Goal: Download file/media

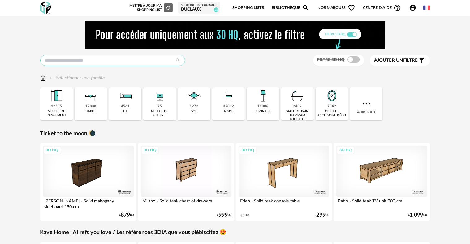
click at [83, 60] on input "text" at bounding box center [112, 60] width 145 height 11
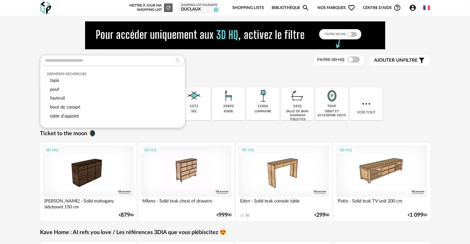
click at [430, 105] on div "Close icon 12535 meuble de rangement 12838 table 4561 lit 75 meuble de cuisine …" at bounding box center [235, 103] width 390 height 33
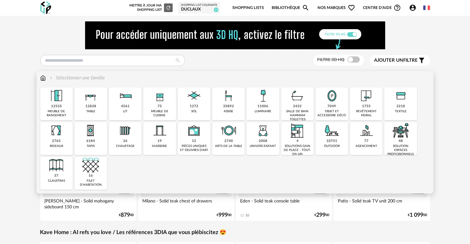
click at [399, 100] on img at bounding box center [401, 95] width 17 height 17
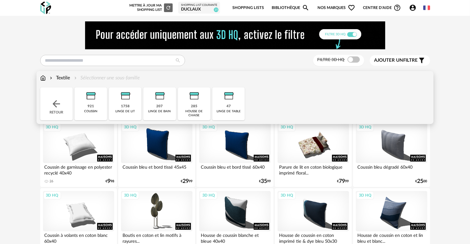
click at [52, 105] on img at bounding box center [56, 103] width 11 height 11
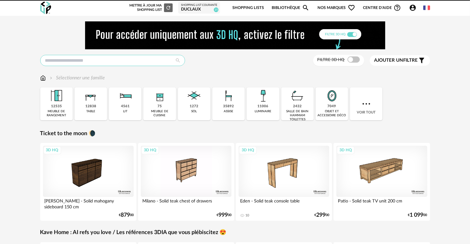
click at [75, 62] on input "text" at bounding box center [112, 60] width 145 height 11
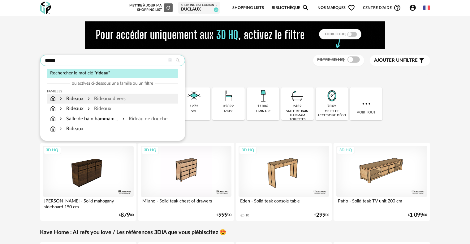
type input "******"
click at [90, 96] on div "Rideaux divers" at bounding box center [105, 98] width 39 height 7
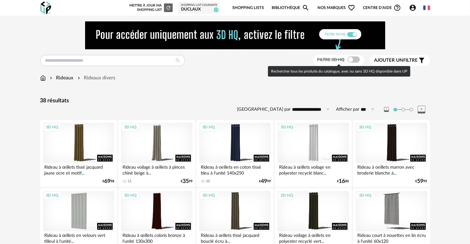
click at [357, 59] on span at bounding box center [354, 59] width 12 height 6
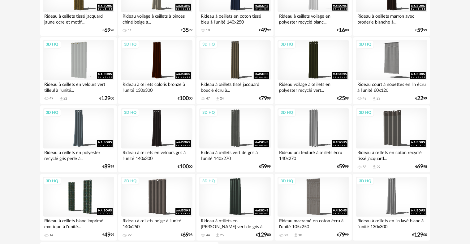
scroll to position [113, 0]
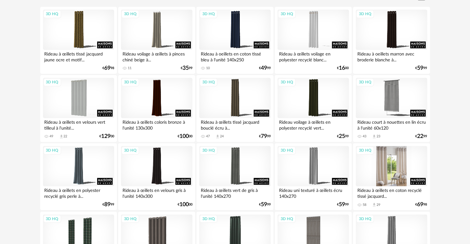
click at [398, 164] on div "3D HQ" at bounding box center [391, 166] width 71 height 40
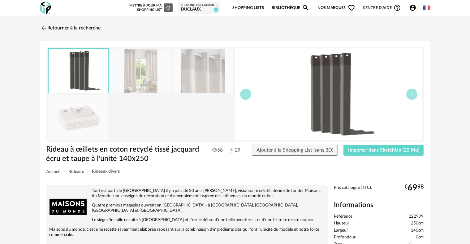
click at [146, 57] on img at bounding box center [141, 71] width 60 height 44
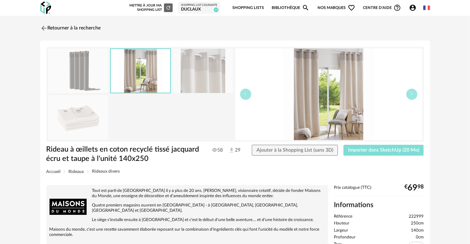
click at [393, 147] on span "Importer dans SketchUp (20 Mo)" at bounding box center [383, 149] width 71 height 5
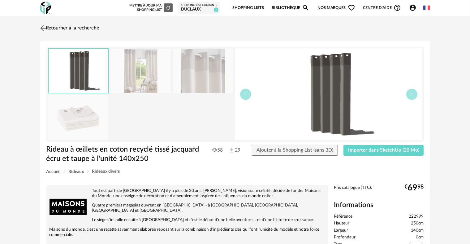
click at [42, 28] on img at bounding box center [43, 28] width 9 height 9
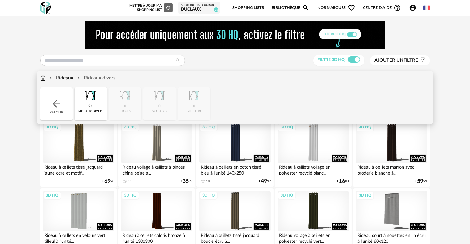
click at [48, 100] on div "Retour" at bounding box center [56, 103] width 33 height 33
click at [205, 108] on div "26 rideaux" at bounding box center [194, 103] width 33 height 33
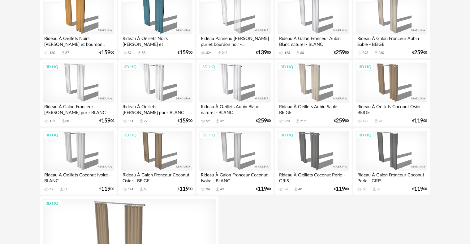
scroll to position [279, 0]
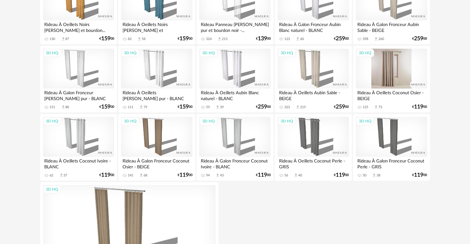
click at [393, 66] on div "3D HQ" at bounding box center [391, 69] width 71 height 40
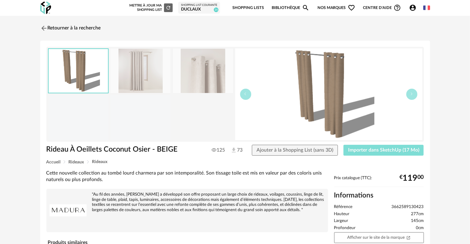
click at [390, 151] on span "Importer dans SketchUp (17 Mo)" at bounding box center [383, 149] width 71 height 5
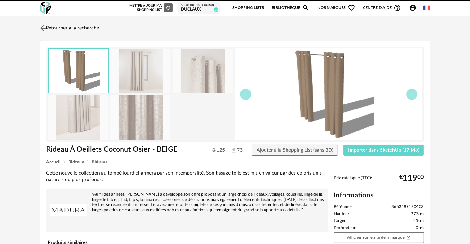
click at [42, 24] on img at bounding box center [43, 28] width 9 height 9
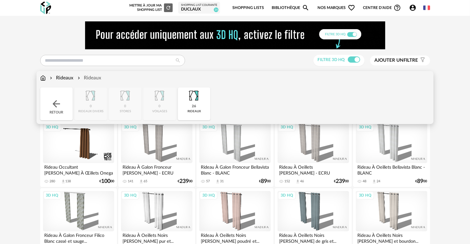
click at [68, 110] on div "Retour" at bounding box center [56, 103] width 33 height 33
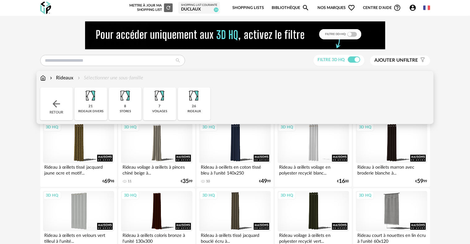
click at [126, 108] on div "8 stores" at bounding box center [125, 103] width 33 height 33
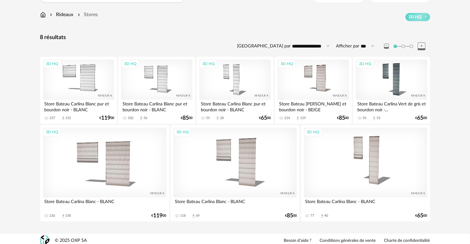
scroll to position [67, 0]
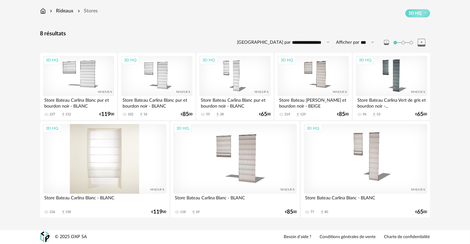
click at [109, 150] on div "3D HQ" at bounding box center [105, 158] width 124 height 69
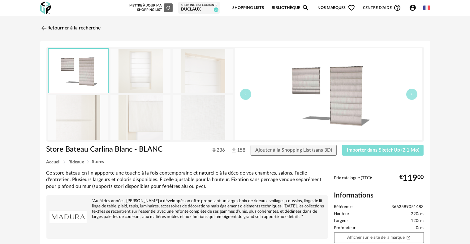
click at [361, 147] on button "Importer dans SketchUp (2,1 Mo)" at bounding box center [383, 150] width 82 height 11
